Goal: Find specific page/section: Find specific page/section

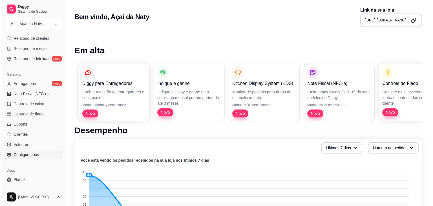
scroll to position [200, 0]
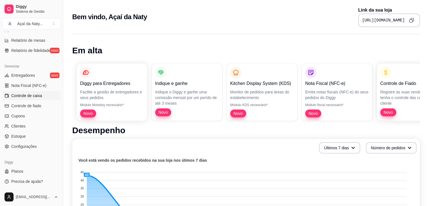
click at [33, 94] on span "Controle de caixa" at bounding box center [26, 96] width 31 height 6
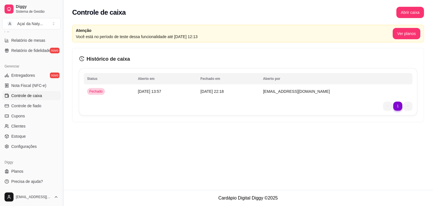
click at [61, 131] on button "Toggle Sidebar" at bounding box center [63, 103] width 5 height 206
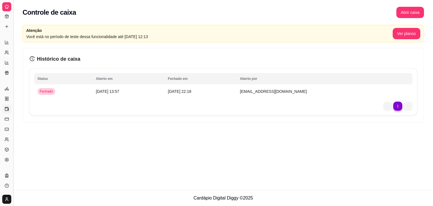
scroll to position [86, 0]
click at [15, 115] on button "Toggle Sidebar" at bounding box center [13, 103] width 5 height 206
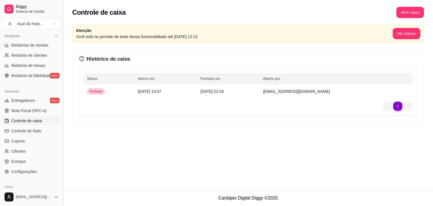
click at [15, 115] on div "Diggy Sistema de Gestão A Açaí da Naty ... Loja aberta Período gratuito até 16/…" at bounding box center [31, 103] width 63 height 206
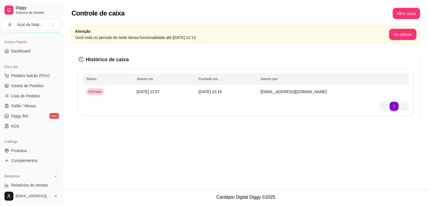
scroll to position [32, 0]
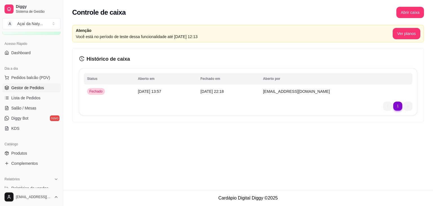
click at [27, 87] on span "Gestor de Pedidos" at bounding box center [27, 88] width 33 height 6
